Goal: Task Accomplishment & Management: Complete application form

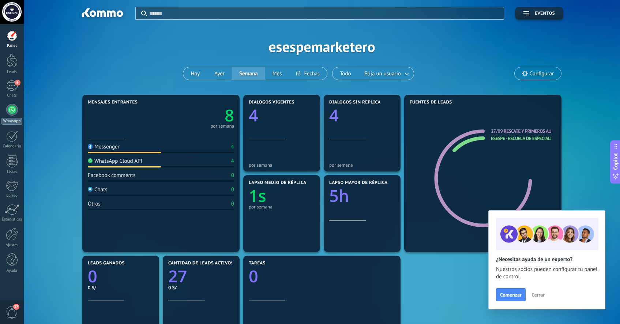
click at [13, 104] on div at bounding box center [12, 110] width 12 height 12
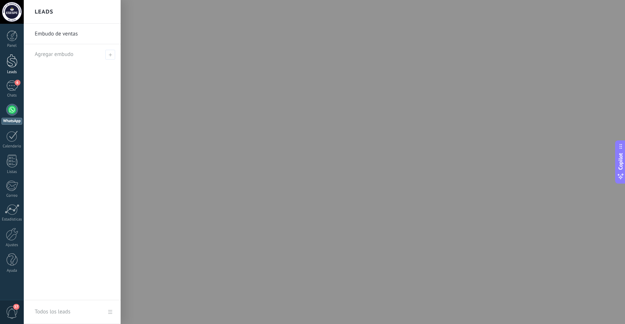
click at [14, 62] on div at bounding box center [12, 61] width 11 height 14
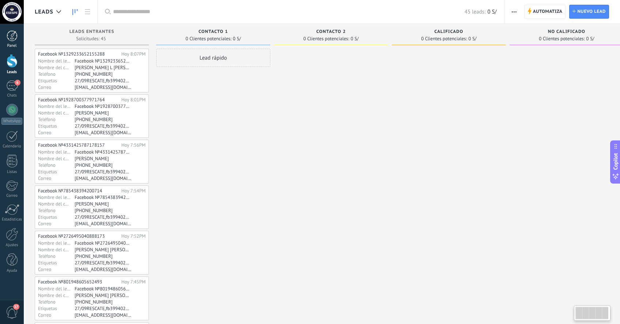
click at [13, 39] on div at bounding box center [12, 35] width 11 height 11
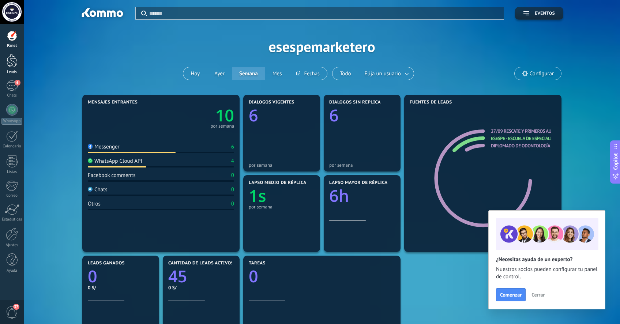
click at [14, 60] on div at bounding box center [12, 61] width 11 height 14
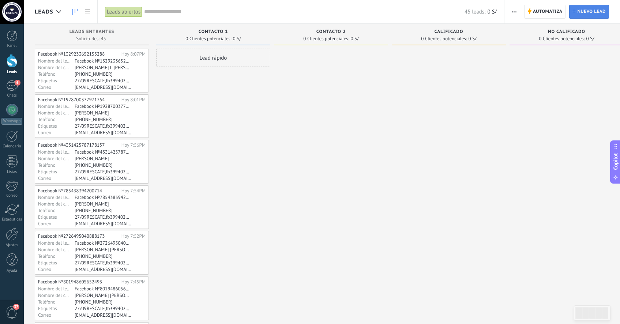
click at [585, 13] on span "Nuevo lead" at bounding box center [591, 11] width 29 height 13
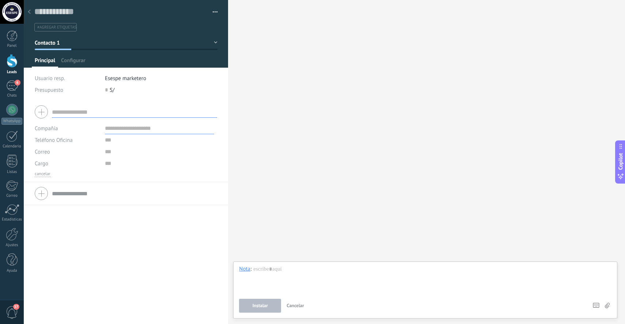
click at [113, 114] on input "text" at bounding box center [134, 112] width 165 height 12
type input "**********"
click at [124, 151] on input "text" at bounding box center [159, 152] width 109 height 12
click at [128, 165] on input "text" at bounding box center [159, 164] width 109 height 12
click at [120, 176] on div "cancelar" at bounding box center [126, 174] width 182 height 6
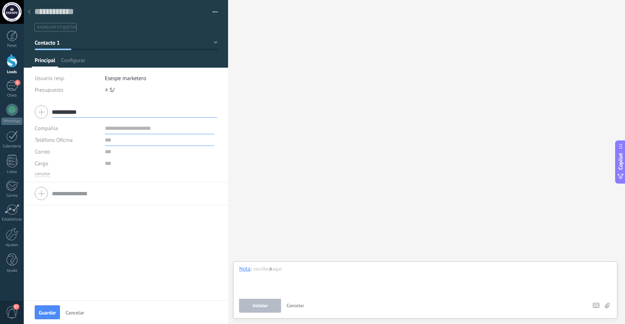
click at [108, 141] on input "text" at bounding box center [159, 140] width 109 height 12
click at [120, 144] on input "text" at bounding box center [159, 140] width 109 height 12
click at [119, 154] on input "text" at bounding box center [159, 152] width 109 height 12
click at [64, 141] on span "Teléfono Oficina" at bounding box center [54, 140] width 38 height 7
click at [63, 166] on span "Celular" at bounding box center [60, 165] width 67 height 7
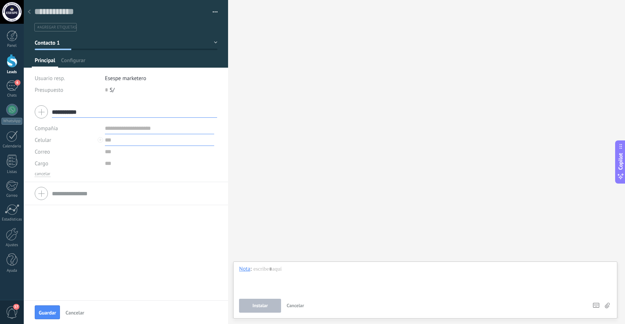
click at [131, 144] on input "text" at bounding box center [159, 140] width 109 height 12
click at [29, 11] on use at bounding box center [29, 12] width 3 height 4
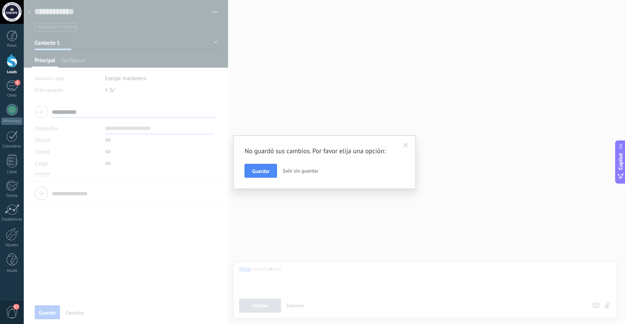
click at [306, 173] on span "Salir sin guardar" at bounding box center [301, 170] width 36 height 7
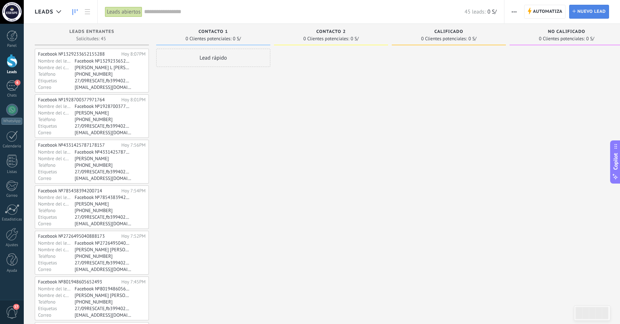
click at [589, 8] on span "Nuevo lead" at bounding box center [591, 11] width 29 height 13
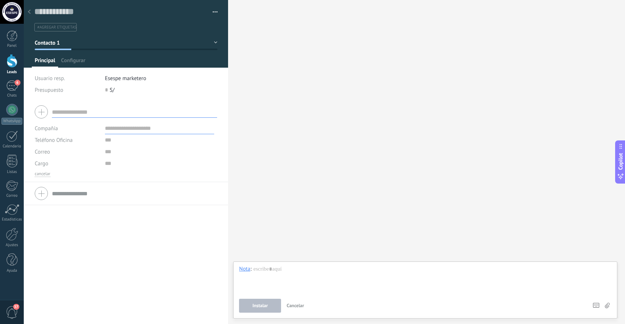
click at [98, 113] on input "text" at bounding box center [134, 112] width 165 height 12
type input "**********"
click at [68, 138] on span "Teléfono Oficina" at bounding box center [54, 140] width 38 height 7
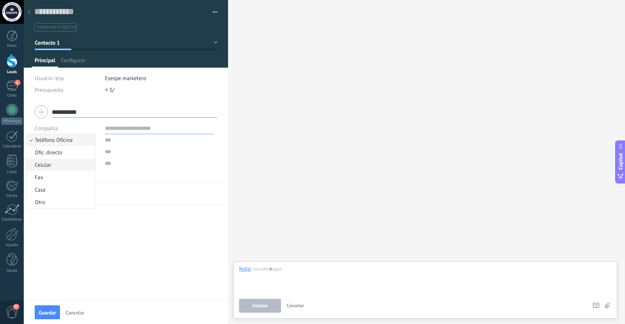
click at [54, 165] on span "Celular" at bounding box center [60, 165] width 67 height 7
click at [111, 141] on input "text" at bounding box center [159, 140] width 109 height 12
type input "**********"
click at [109, 152] on input "text" at bounding box center [159, 152] width 109 height 12
type input "*"
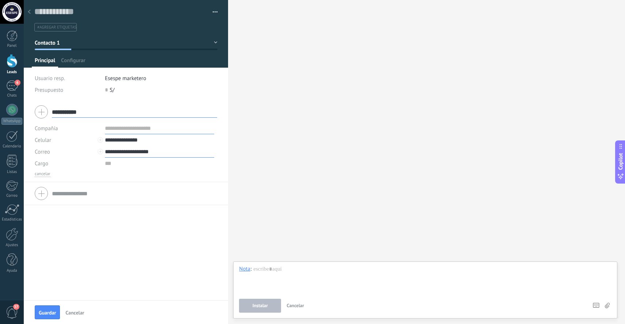
type input "**********"
click at [155, 255] on div "**********" at bounding box center [126, 201] width 204 height 200
click at [49, 312] on span "Guardar" at bounding box center [47, 312] width 17 height 5
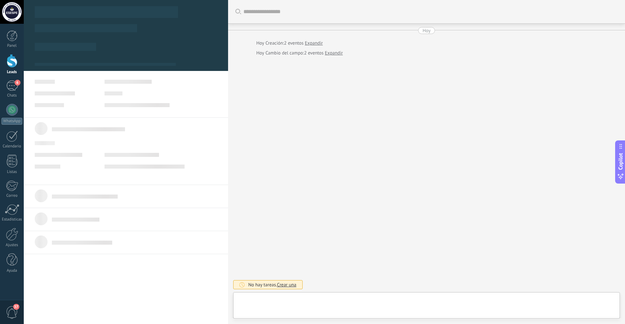
type textarea "**********"
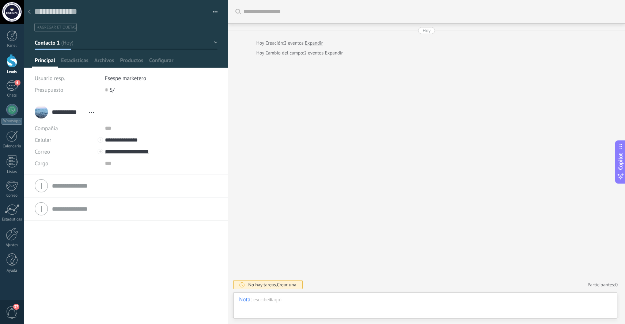
click at [30, 13] on icon at bounding box center [29, 12] width 3 height 4
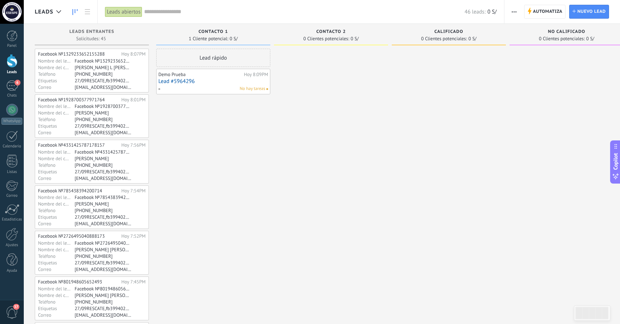
click at [226, 31] on span "Contacto 1" at bounding box center [214, 31] width 30 height 5
click at [159, 12] on input "text" at bounding box center [304, 12] width 320 height 8
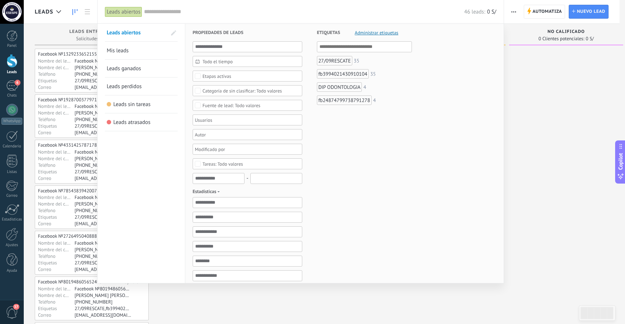
click at [238, 76] on span "Etapas activas" at bounding box center [248, 76] width 90 height 5
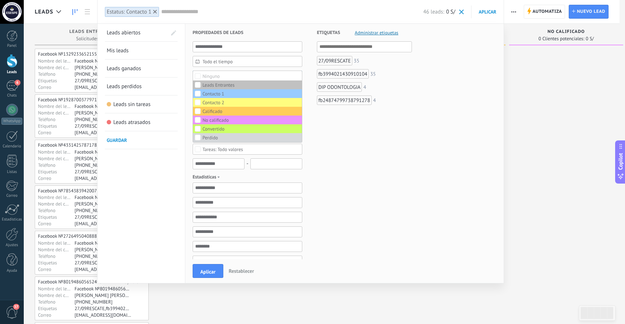
click at [402, 159] on div "Etiquetas Administrar etiquetas Y O 27/09RESCATE 35 fb3994021430910104 35 DIP O…" at bounding box center [357, 224] width 110 height 400
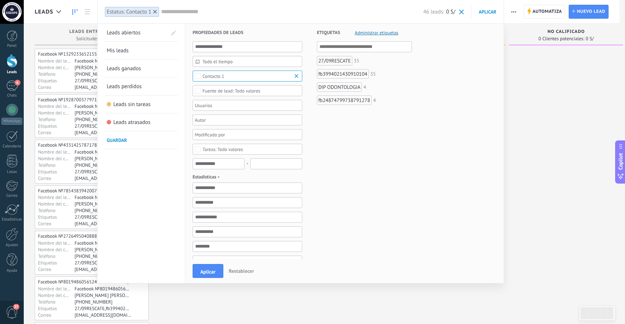
click at [528, 59] on div at bounding box center [312, 162] width 625 height 324
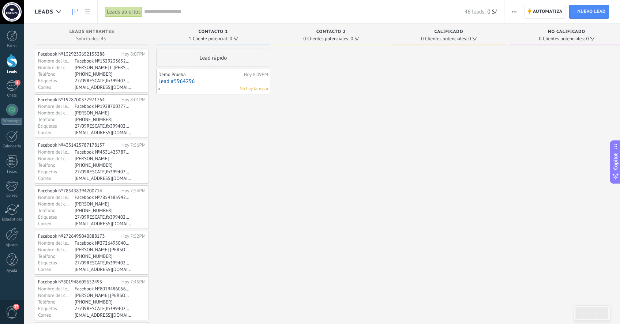
click at [152, 14] on input "text" at bounding box center [304, 12] width 320 height 8
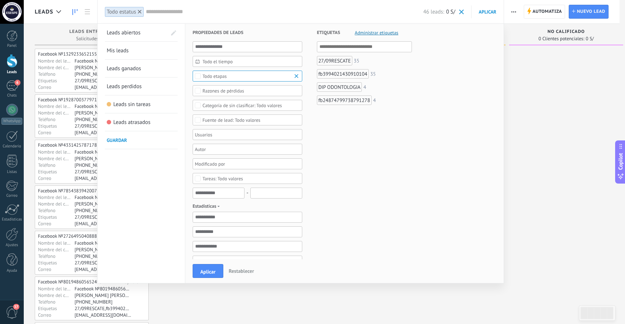
click at [221, 78] on div "Todo etapas" at bounding box center [215, 76] width 24 height 5
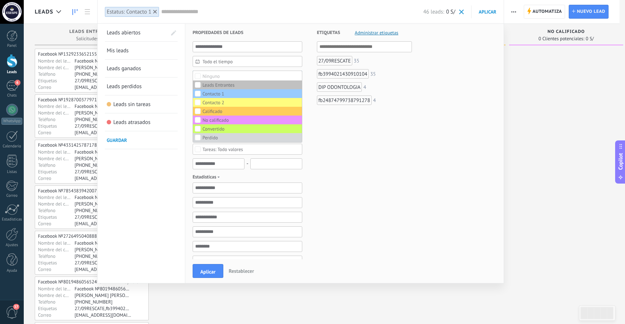
click at [487, 5] on button "Aplicar" at bounding box center [486, 11] width 29 height 13
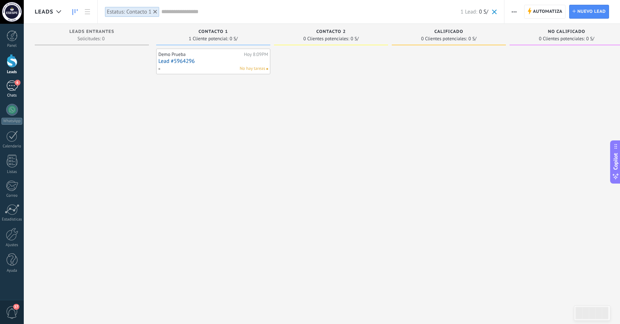
click at [7, 85] on div "6" at bounding box center [12, 85] width 12 height 11
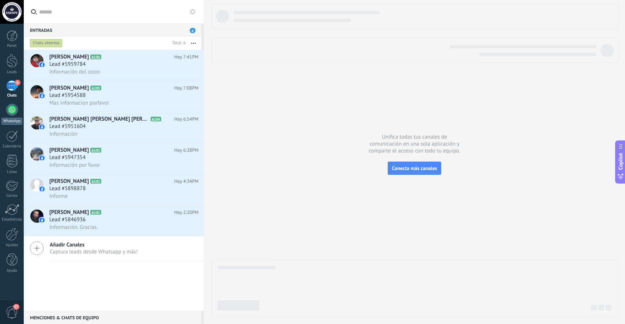
click at [11, 113] on div at bounding box center [12, 110] width 12 height 12
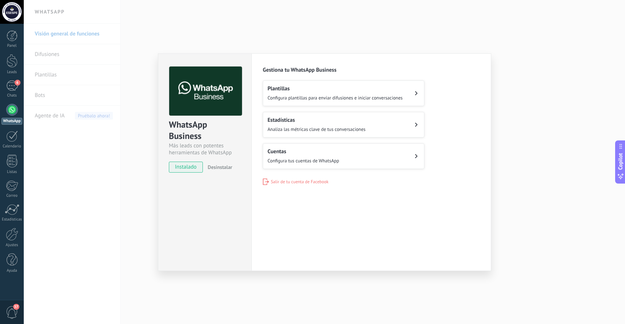
click at [388, 160] on button "Cuentas Configura tus cuentas de WhatsApp" at bounding box center [344, 156] width 162 height 26
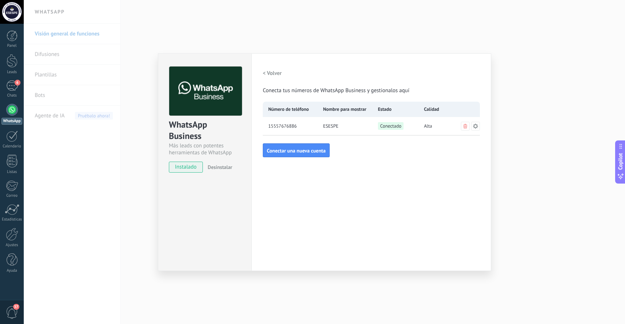
click at [425, 19] on div "WhatsApp Business Más leads con potentes herramientas de WhatsApp instalado Des…" at bounding box center [325, 162] width 602 height 324
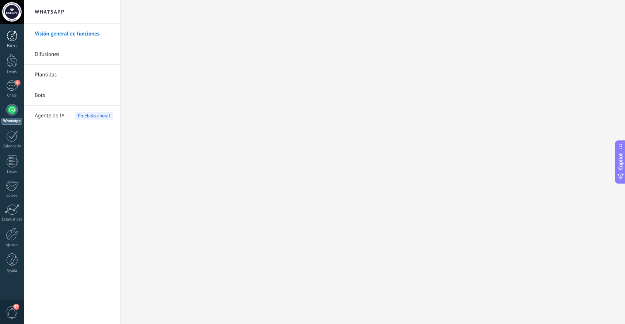
click at [14, 37] on div at bounding box center [12, 35] width 11 height 11
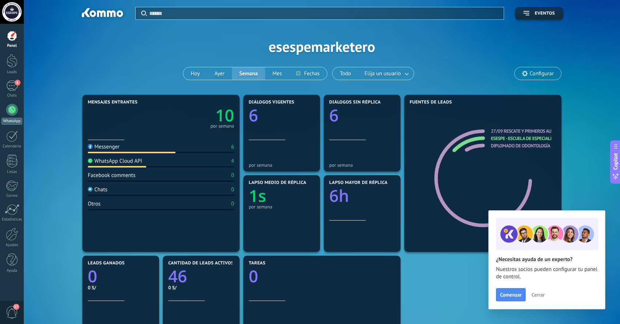
click at [7, 115] on link "WhatsApp" at bounding box center [12, 114] width 24 height 21
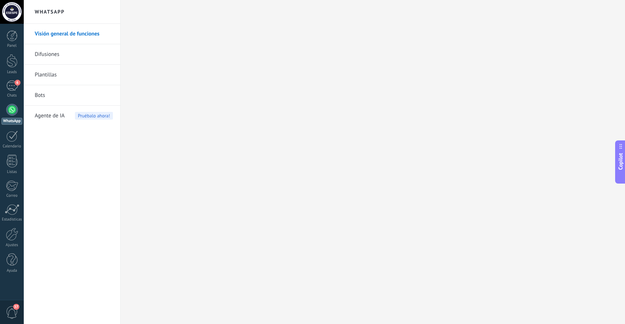
click at [47, 54] on link "Difusiones" at bounding box center [74, 54] width 78 height 20
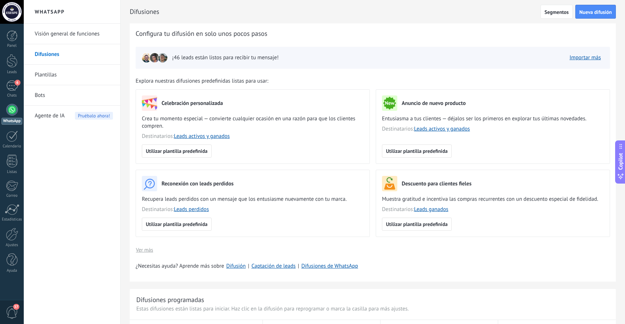
click at [65, 72] on link "Plantillas" at bounding box center [74, 75] width 78 height 20
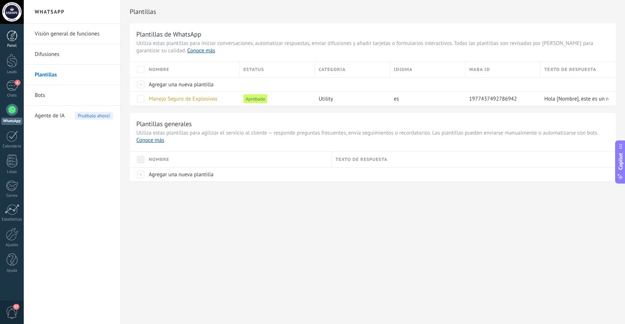
click at [15, 34] on div at bounding box center [12, 35] width 11 height 11
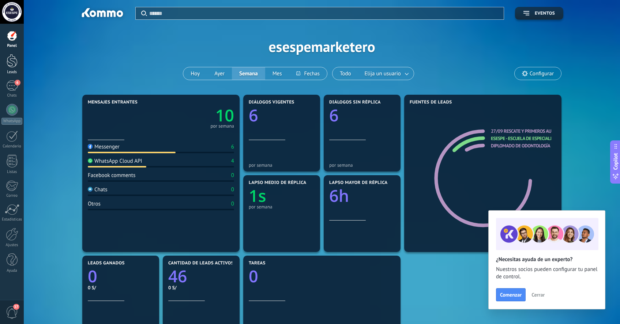
click at [10, 64] on div at bounding box center [12, 61] width 11 height 14
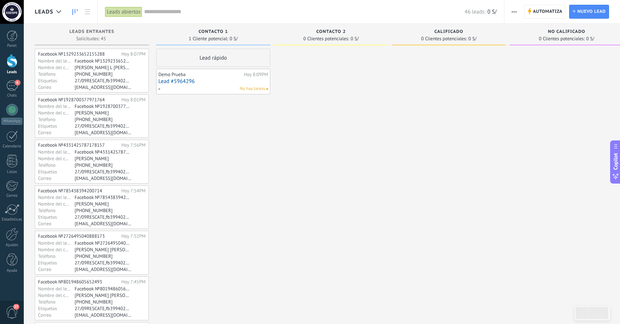
click at [519, 12] on button "button" at bounding box center [514, 12] width 11 height 14
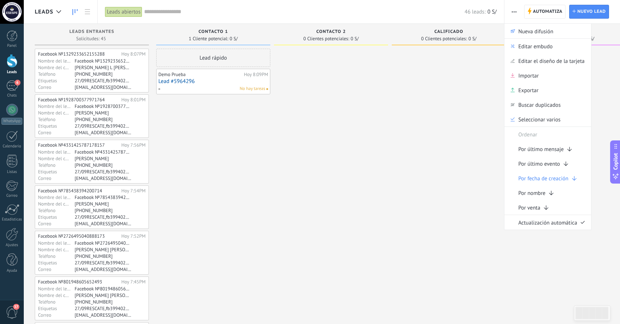
click at [152, 16] on div "46 leads: 0 S/" at bounding box center [320, 11] width 353 height 23
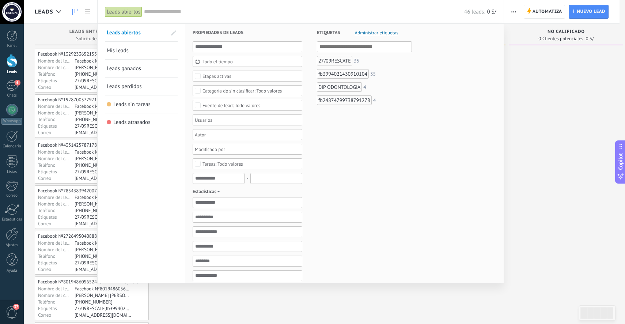
click at [139, 12] on div "Leads abiertos" at bounding box center [123, 12] width 37 height 11
click at [213, 79] on div "Etapas activas" at bounding box center [217, 76] width 29 height 5
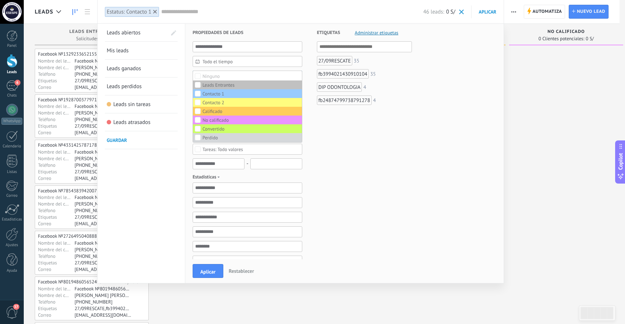
click at [488, 12] on span "Aplicar" at bounding box center [488, 12] width 18 height 6
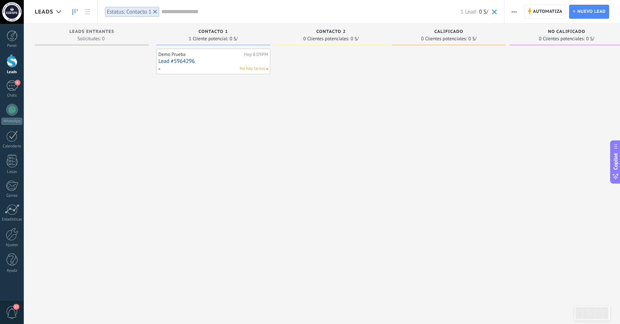
click at [514, 12] on span "button" at bounding box center [514, 12] width 5 height 14
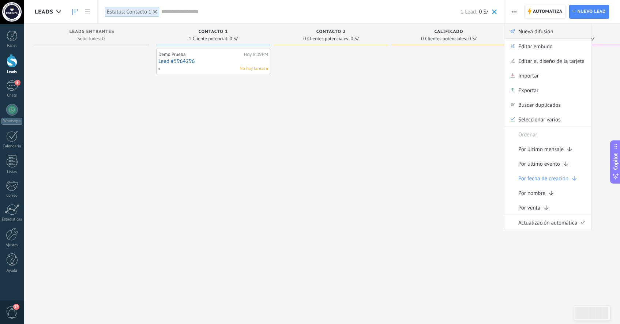
click at [524, 33] on span "Nueva difusión" at bounding box center [535, 31] width 35 height 15
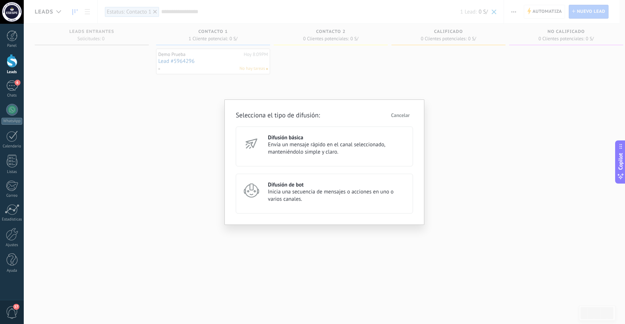
click at [321, 150] on span "Envía un mensaje rápido en el canal seleccionado, manteniéndolo simple y claro." at bounding box center [337, 148] width 139 height 15
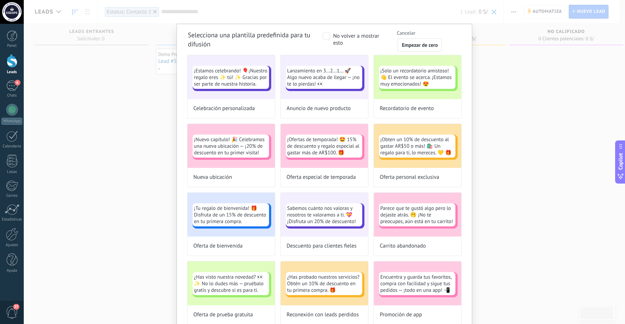
click at [327, 36] on span at bounding box center [326, 36] width 7 height 7
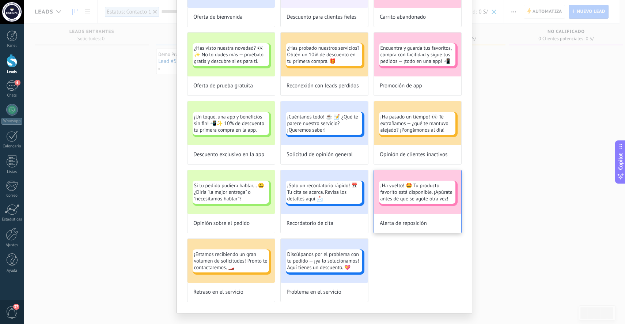
scroll to position [242, 0]
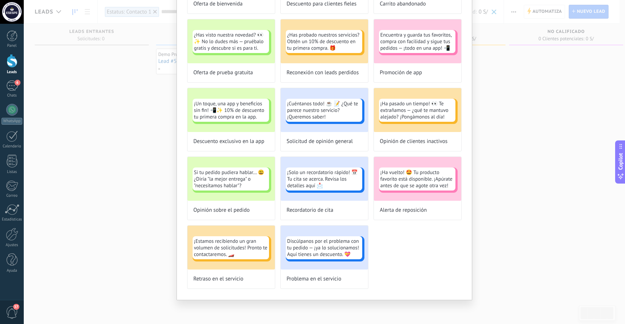
click at [402, 267] on div "¡Estamos celebrando! 🎈¡Nuestro regalo eres ✨ tú! ✨ Gracias por ser parte de nue…" at bounding box center [324, 51] width 273 height 476
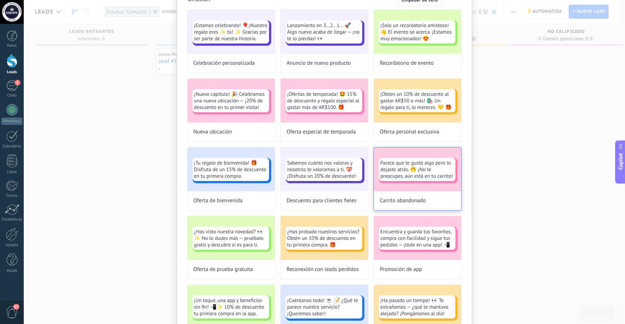
scroll to position [0, 0]
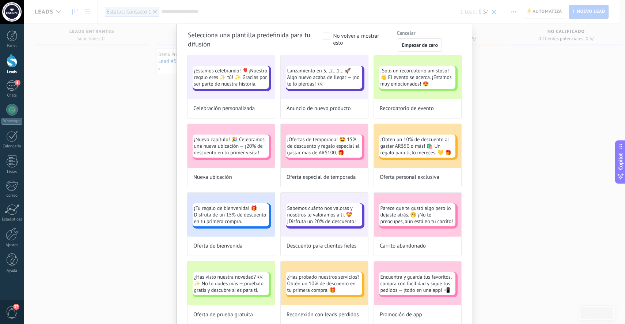
click at [407, 31] on span "Cancelar" at bounding box center [406, 32] width 19 height 5
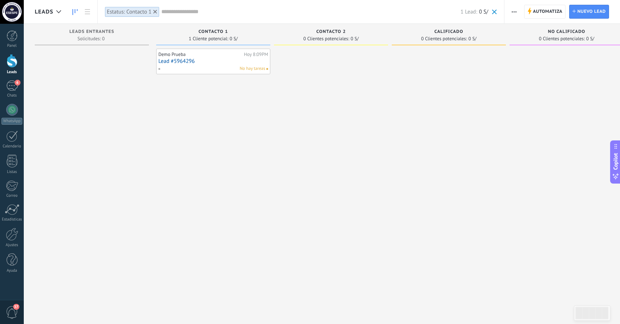
click at [505, 13] on div "Automatiza Nueva difusión Editar embudo Editar el diseño de la tarjeta Importar…" at bounding box center [562, 11] width 116 height 23
click at [510, 10] on button "button" at bounding box center [514, 12] width 11 height 14
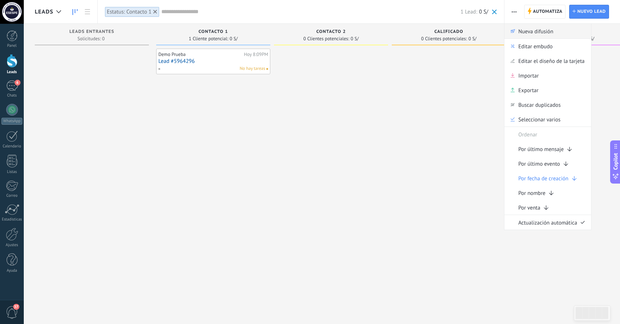
click at [521, 31] on span "Nueva difusión" at bounding box center [535, 31] width 35 height 15
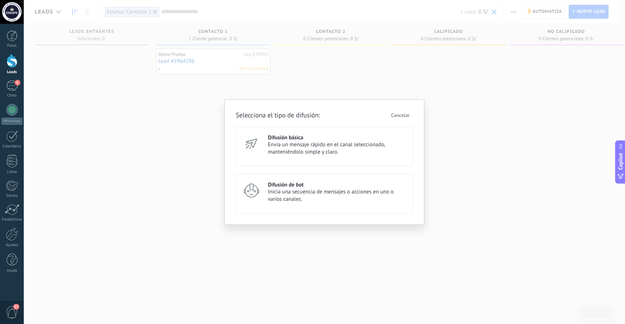
click at [341, 162] on div "Difusión básica Envía un mensaje rápido en el canal seleccionado, manteniéndolo…" at bounding box center [324, 147] width 177 height 40
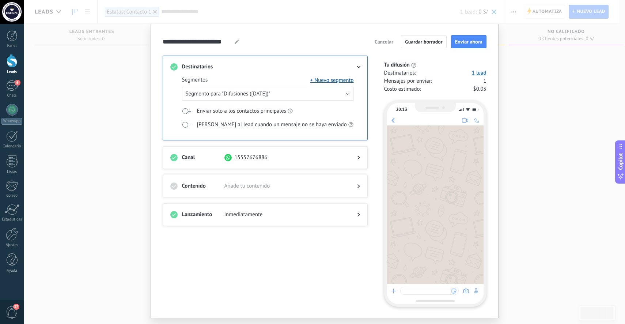
click at [354, 157] on div at bounding box center [353, 157] width 15 height 7
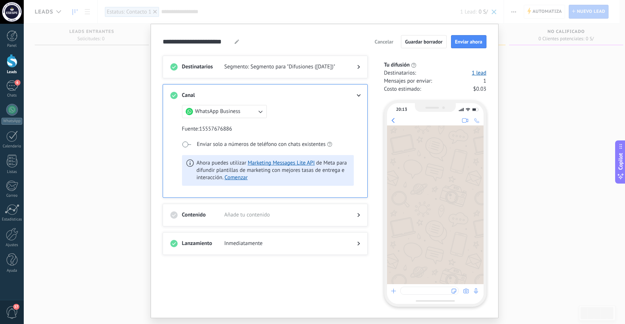
click at [245, 114] on button "WhatsApp Business" at bounding box center [224, 111] width 85 height 13
click at [248, 113] on li "WhatsApp Business" at bounding box center [222, 111] width 89 height 12
click at [248, 113] on button "WhatsApp Business" at bounding box center [224, 111] width 85 height 13
click at [248, 113] on li "WhatsApp Business" at bounding box center [222, 111] width 89 height 12
click at [245, 143] on span "Enviar solo a números de teléfono con chats existentes" at bounding box center [261, 144] width 129 height 7
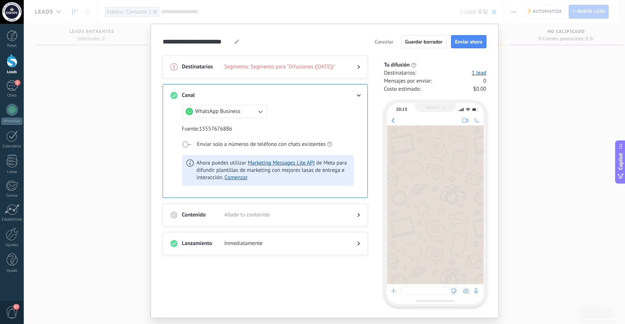
click at [192, 145] on label "Enviar solo a números de teléfono con chats existentes" at bounding box center [257, 144] width 150 height 8
click at [260, 112] on icon "button" at bounding box center [260, 111] width 7 height 7
click at [260, 112] on li "WhatsApp Business" at bounding box center [222, 111] width 89 height 12
click at [358, 95] on use at bounding box center [359, 95] width 4 height 3
click at [358, 98] on div at bounding box center [353, 95] width 15 height 7
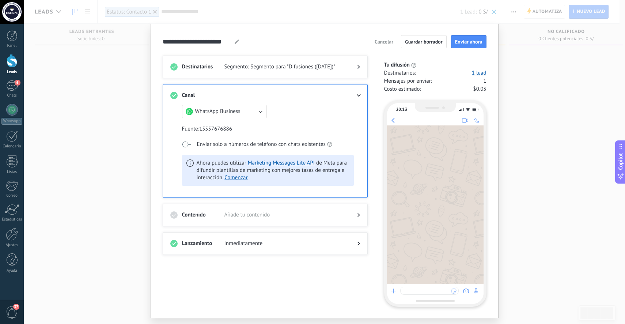
click at [369, 118] on div "Destinatarios Segmento: Segmento para "Difusiones ([DATE])" Canal WhatsApp Busi…" at bounding box center [270, 181] width 214 height 251
click at [309, 212] on span "Añade tu contenido" at bounding box center [285, 214] width 121 height 7
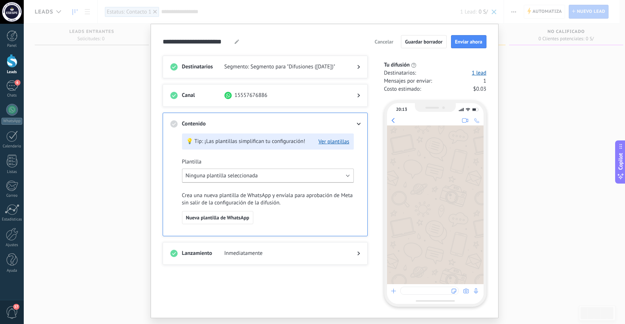
click at [290, 178] on button "Ninguna plantilla seleccionada" at bounding box center [268, 176] width 172 height 14
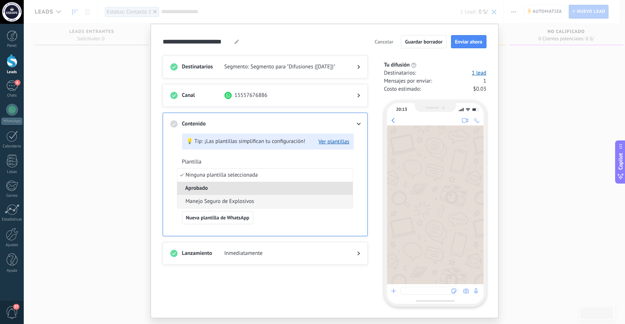
click at [274, 201] on li "Manejo Seguro de Explosivos" at bounding box center [265, 201] width 176 height 13
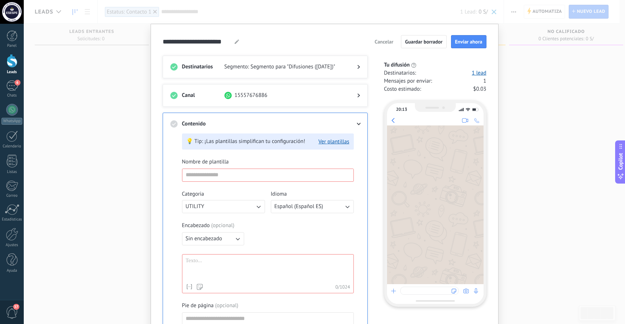
type input "**********"
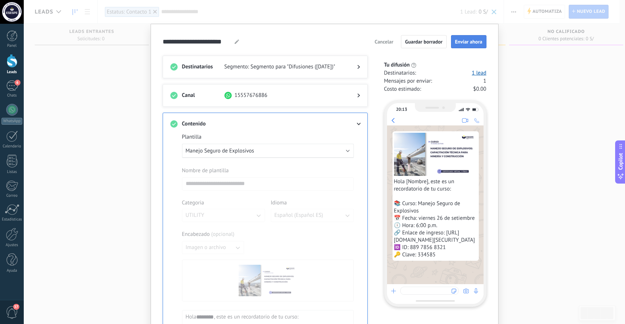
click at [477, 42] on span "Enviar ahora" at bounding box center [468, 41] width 27 height 5
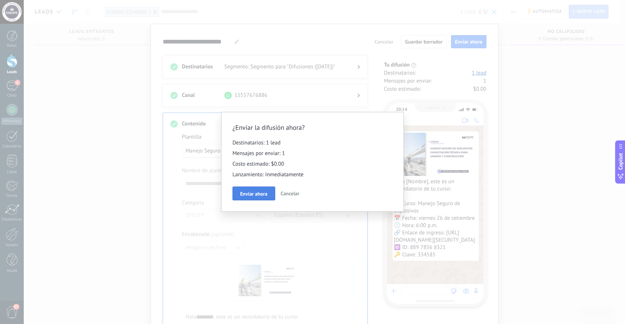
click at [263, 196] on span "Enviar ahora" at bounding box center [253, 193] width 27 height 5
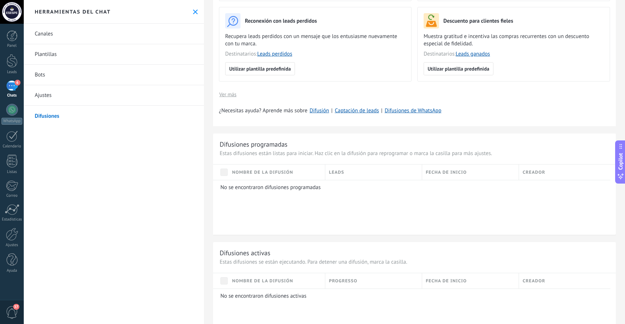
scroll to position [369, 0]
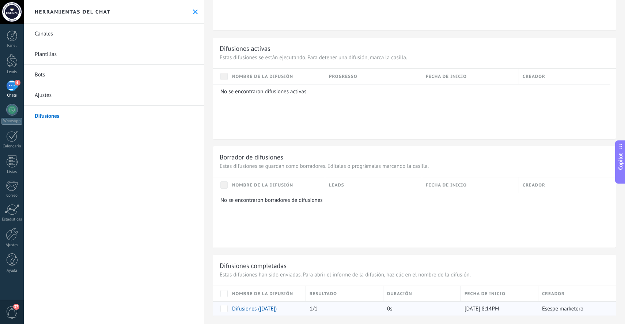
click at [329, 308] on div "1/1" at bounding box center [343, 309] width 74 height 14
click at [277, 309] on link "Difusiones ([DATE])" at bounding box center [254, 308] width 45 height 7
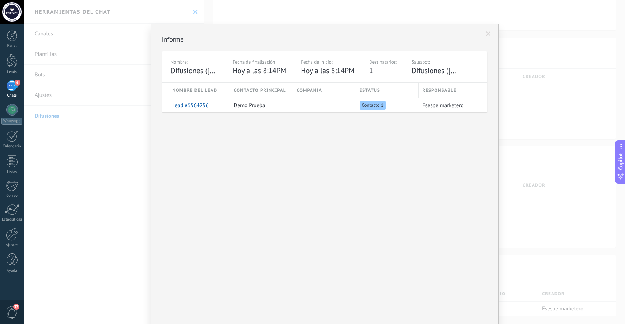
click at [293, 138] on div "Informe Nombre: Difusiones ([DATE]) Fecha de finalización: Hoy a las 8:14PM Fec…" at bounding box center [324, 180] width 325 height 290
click at [318, 107] on div at bounding box center [322, 105] width 59 height 14
click at [324, 106] on div at bounding box center [322, 105] width 59 height 14
click at [193, 107] on link "Lead #5964296" at bounding box center [191, 105] width 36 height 7
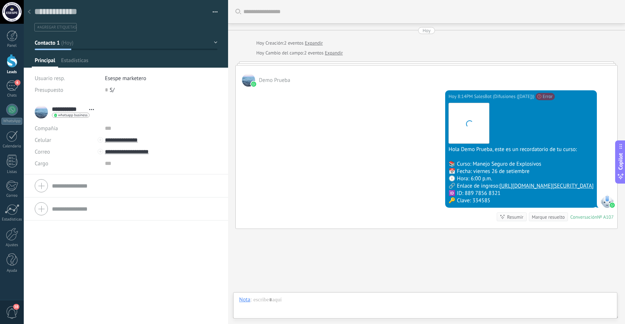
scroll to position [32, 0]
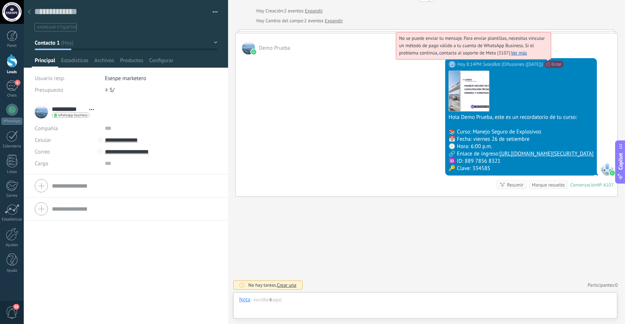
click at [511, 53] on link "Ver más" at bounding box center [519, 53] width 16 height 6
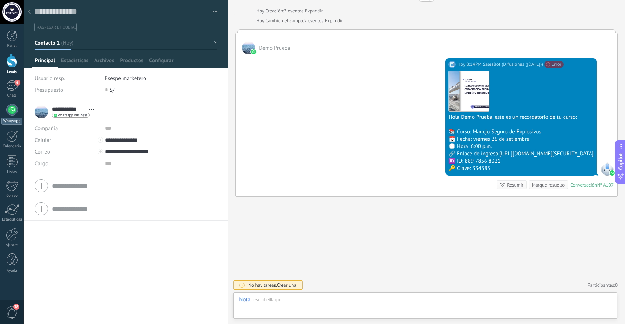
click at [11, 111] on div at bounding box center [12, 110] width 12 height 12
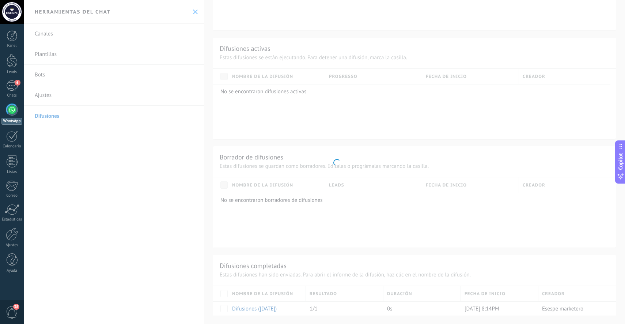
scroll to position [96, 0]
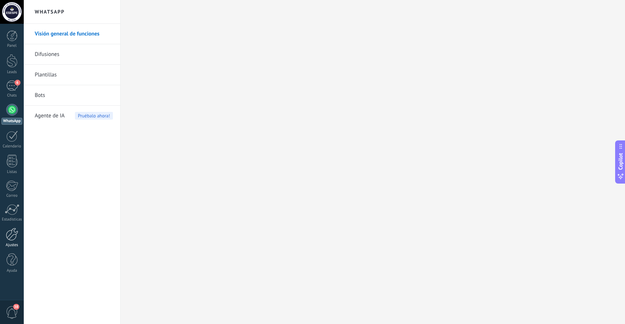
click at [15, 241] on link "Ajustes" at bounding box center [12, 238] width 24 height 20
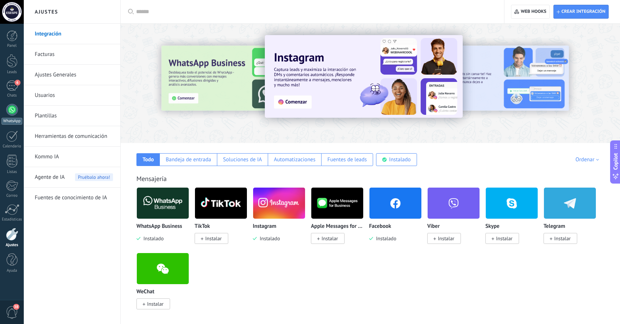
click at [11, 111] on div at bounding box center [12, 110] width 12 height 12
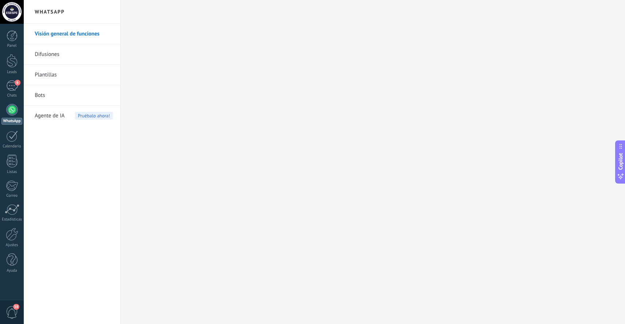
click at [62, 56] on link "Difusiones" at bounding box center [74, 54] width 78 height 20
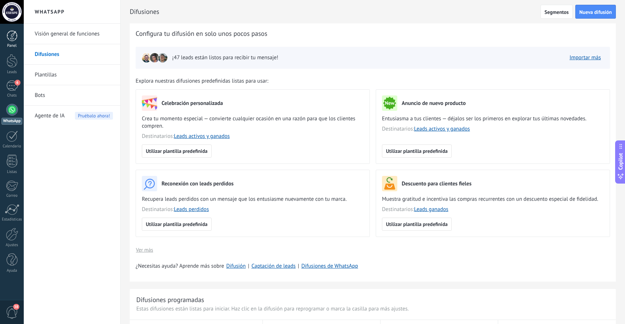
click at [16, 40] on div at bounding box center [12, 35] width 11 height 11
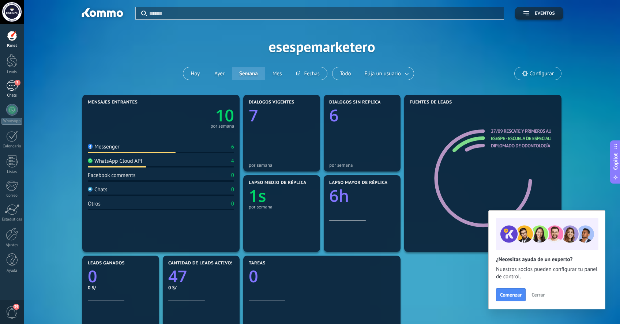
click at [12, 86] on div "7" at bounding box center [12, 85] width 12 height 11
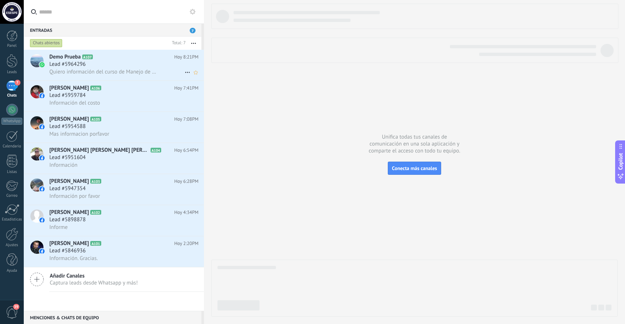
click at [109, 66] on div "Lead #5964296" at bounding box center [123, 64] width 149 height 7
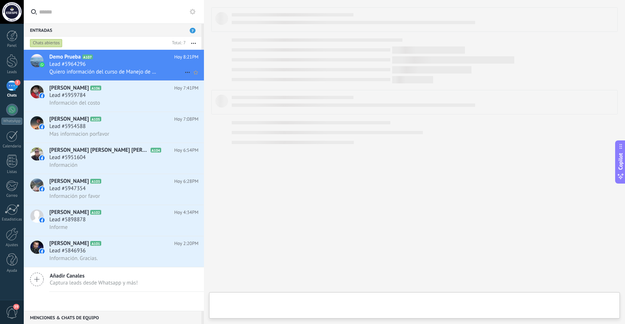
type textarea "**********"
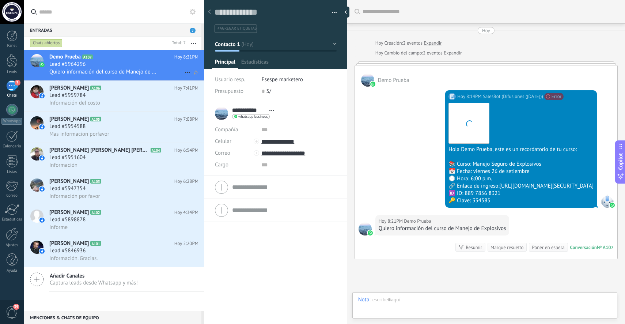
scroll to position [70, 0]
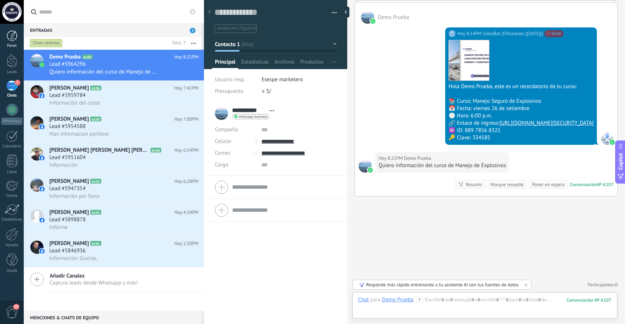
click at [15, 30] on div at bounding box center [12, 35] width 11 height 11
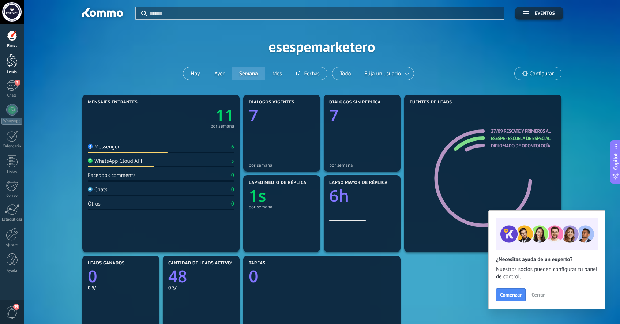
click at [13, 60] on div at bounding box center [12, 61] width 11 height 14
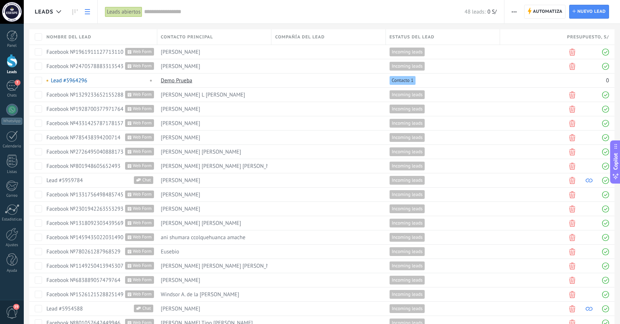
click at [11, 59] on div at bounding box center [12, 61] width 11 height 14
click at [74, 12] on icon at bounding box center [74, 12] width 5 height 6
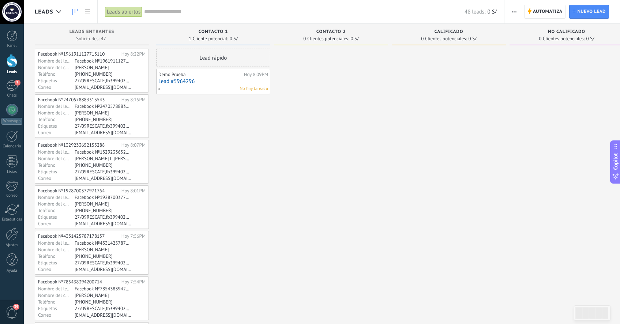
click at [162, 10] on input "text" at bounding box center [304, 12] width 320 height 8
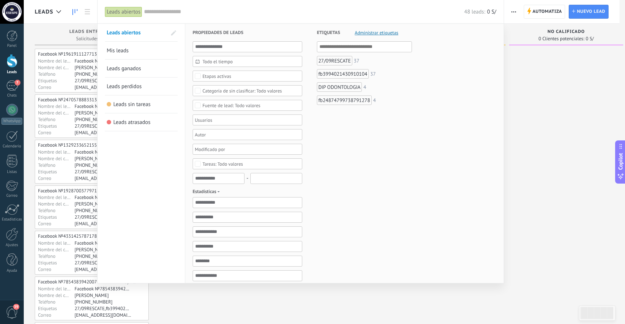
click at [205, 76] on div "Etapas activas" at bounding box center [217, 76] width 29 height 5
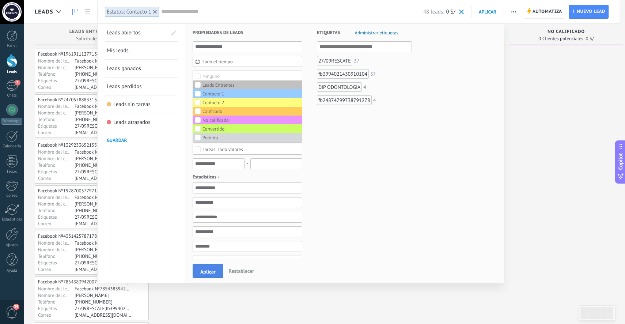
click at [210, 271] on span "Aplicar" at bounding box center [207, 271] width 15 height 5
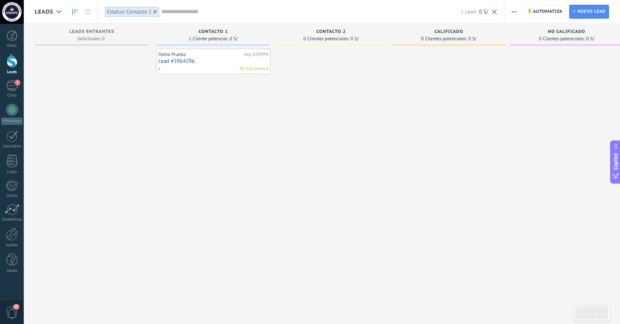
click at [516, 10] on span "button" at bounding box center [514, 12] width 5 height 14
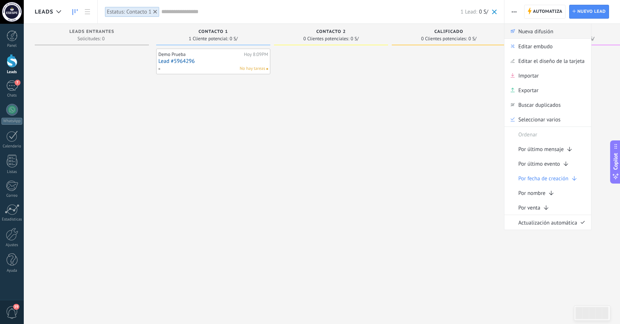
click at [524, 31] on span "Nueva difusión" at bounding box center [535, 31] width 35 height 15
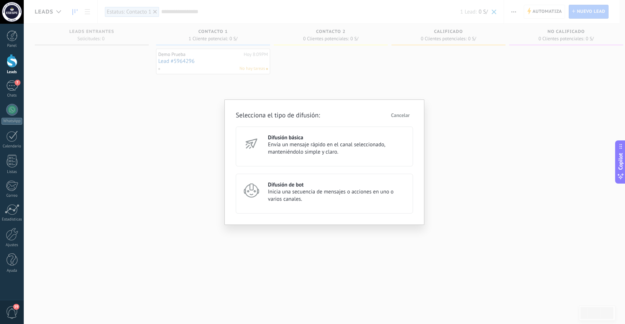
click at [334, 149] on span "Envía un mensaje rápido en el canal seleccionado, manteniéndolo simple y claro." at bounding box center [337, 148] width 139 height 15
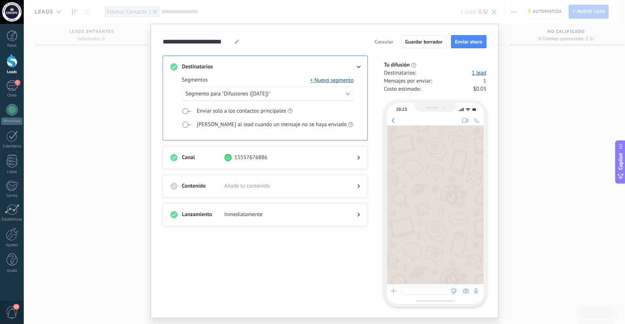
click at [340, 190] on div at bounding box center [265, 193] width 190 height 7
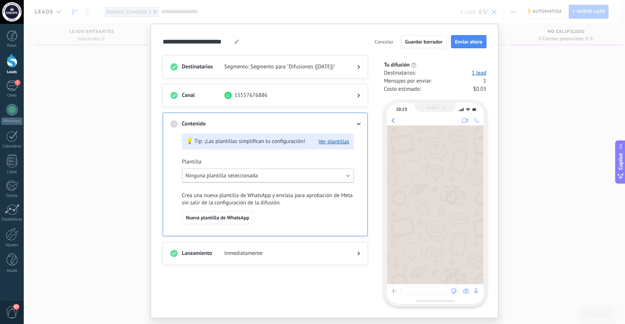
click at [230, 176] on span "Ninguna plantilla seleccionada" at bounding box center [222, 175] width 72 height 7
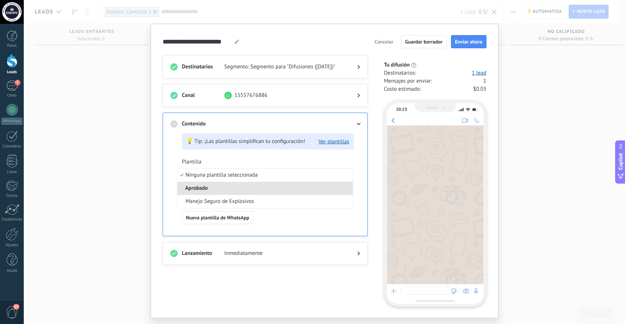
click at [225, 188] on li "Aprobado" at bounding box center [265, 188] width 176 height 13
click at [259, 163] on div "💡 Tip: ¡Las plantillas simplifican tu configuración! Ver plantillas Plantilla N…" at bounding box center [268, 183] width 172 height 101
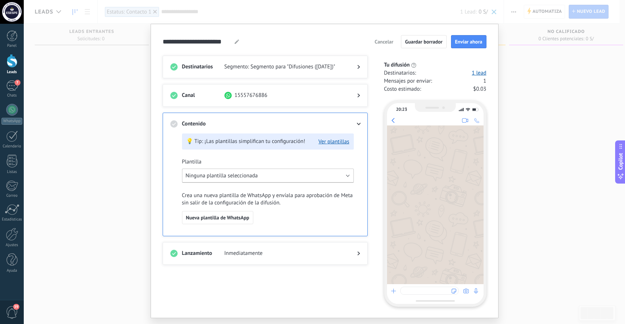
click at [259, 173] on button "Ninguna plantilla seleccionada" at bounding box center [268, 176] width 172 height 14
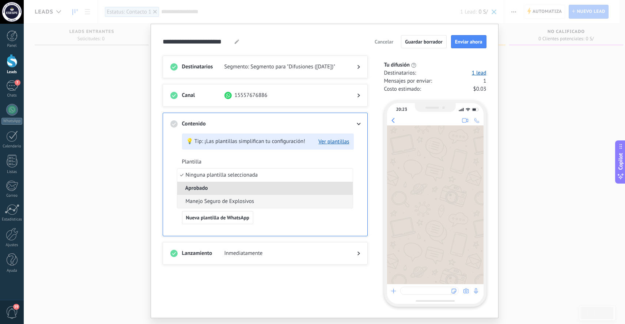
click at [229, 202] on span "Manejo Seguro de Explosivos" at bounding box center [220, 201] width 69 height 7
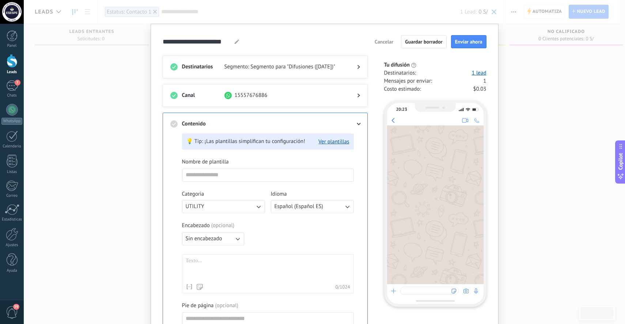
type input "**********"
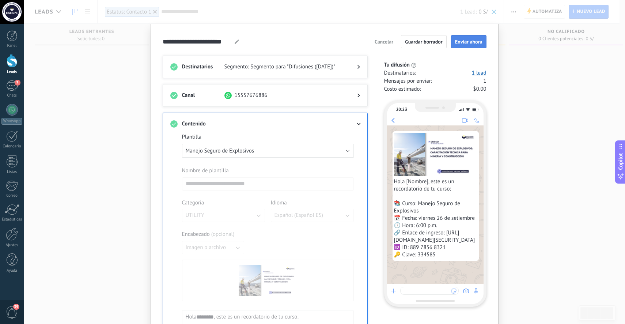
click at [469, 43] on span "Enviar ahora" at bounding box center [468, 41] width 27 height 5
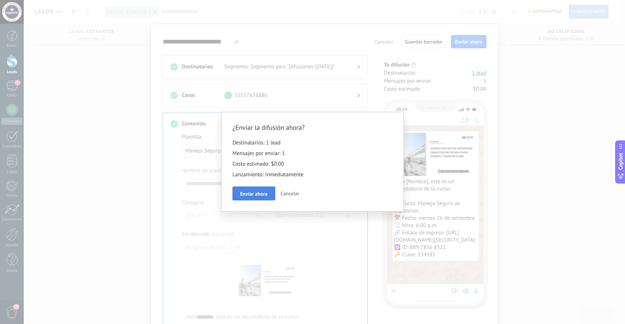
click at [257, 196] on span "Enviar ahora" at bounding box center [253, 193] width 27 height 5
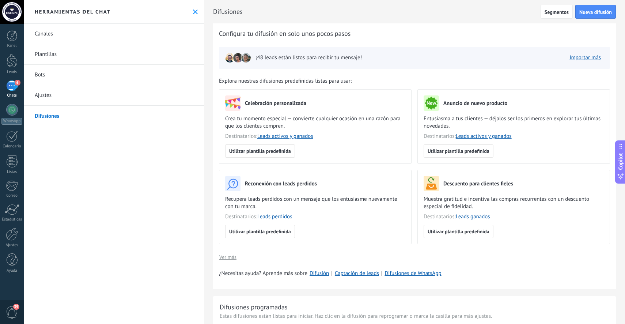
click at [8, 86] on div "6" at bounding box center [12, 85] width 12 height 11
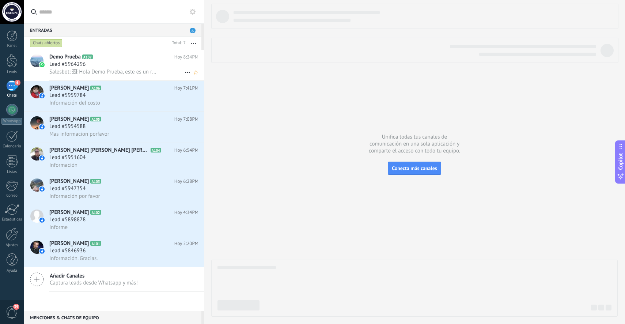
click at [120, 68] on div "Lead #5964296" at bounding box center [123, 64] width 149 height 7
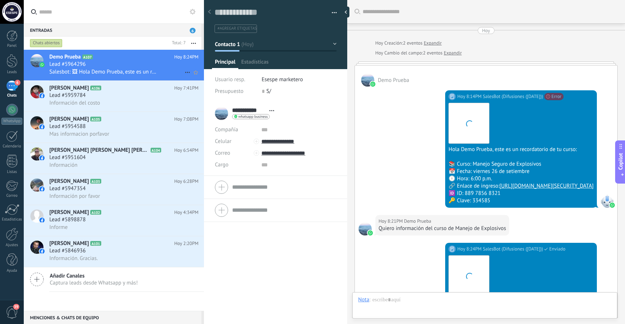
scroll to position [199, 0]
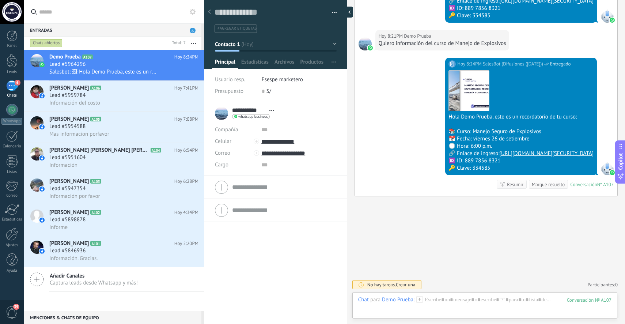
click at [347, 14] on div at bounding box center [347, 12] width 11 height 11
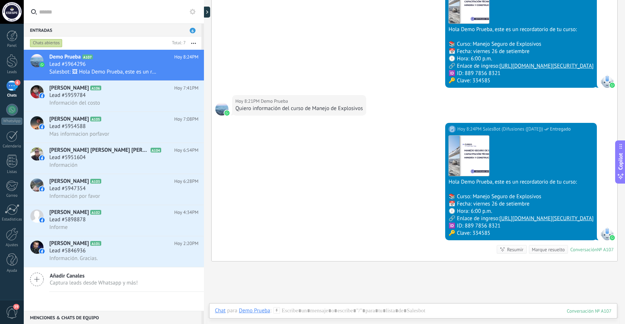
scroll to position [185, 0]
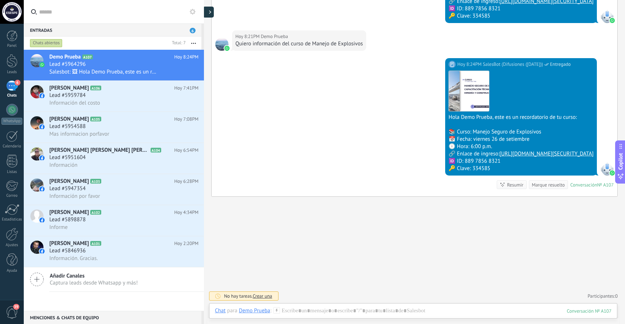
click at [210, 16] on div at bounding box center [208, 12] width 11 height 11
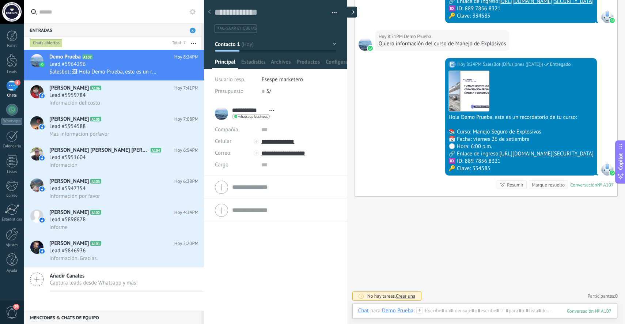
type textarea "**********"
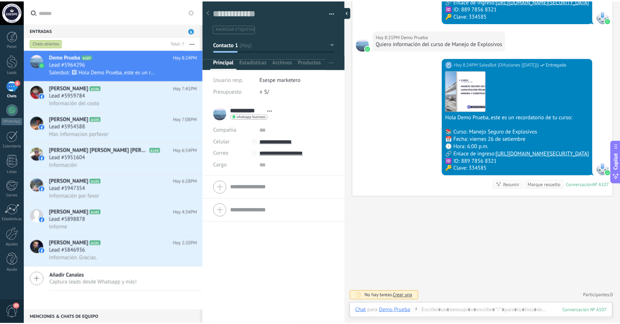
scroll to position [11, 0]
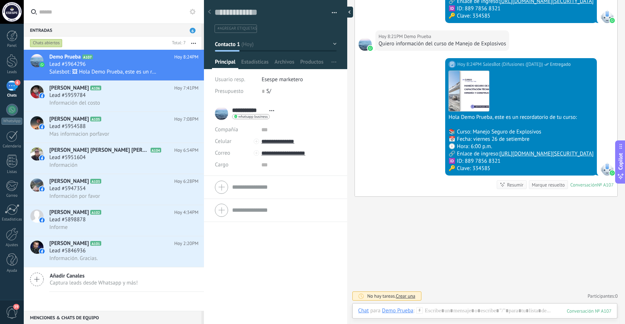
click at [350, 12] on div at bounding box center [347, 12] width 11 height 11
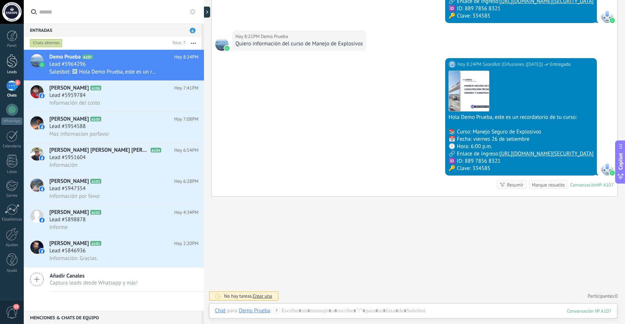
click at [9, 63] on div at bounding box center [12, 61] width 11 height 14
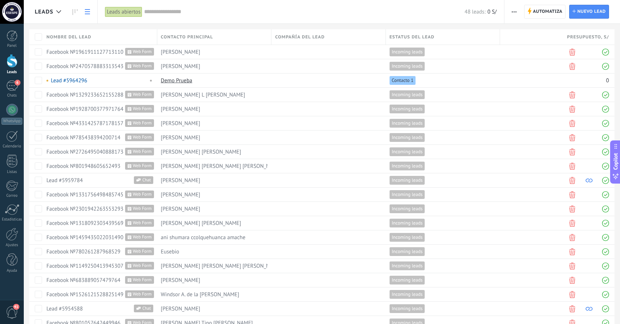
click at [11, 63] on div at bounding box center [12, 61] width 11 height 14
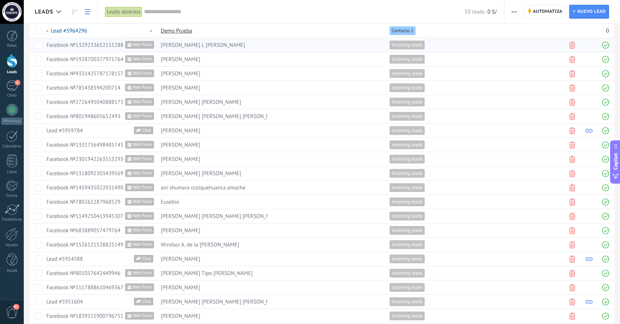
scroll to position [80, 0]
